Goal: Task Accomplishment & Management: Complete application form

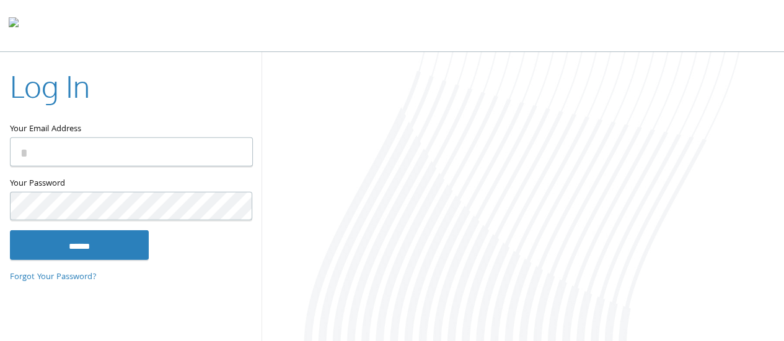
click at [153, 158] on input "Your Email Address" at bounding box center [131, 152] width 243 height 29
click at [74, 132] on label "Your Email Address" at bounding box center [131, 101] width 242 height 72
click at [74, 138] on input "Your Email Address" at bounding box center [131, 152] width 243 height 29
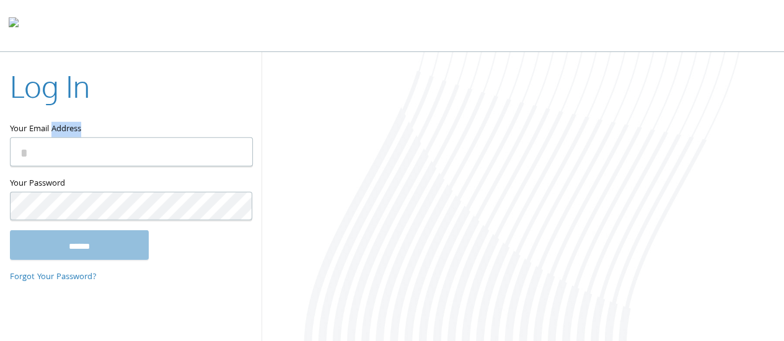
click at [74, 132] on label "Your Email Address" at bounding box center [131, 101] width 242 height 72
click at [74, 138] on input "Your Email Address" at bounding box center [131, 152] width 243 height 29
click at [80, 160] on input "Your Email Address" at bounding box center [131, 152] width 243 height 29
